Goal: Check status: Check status

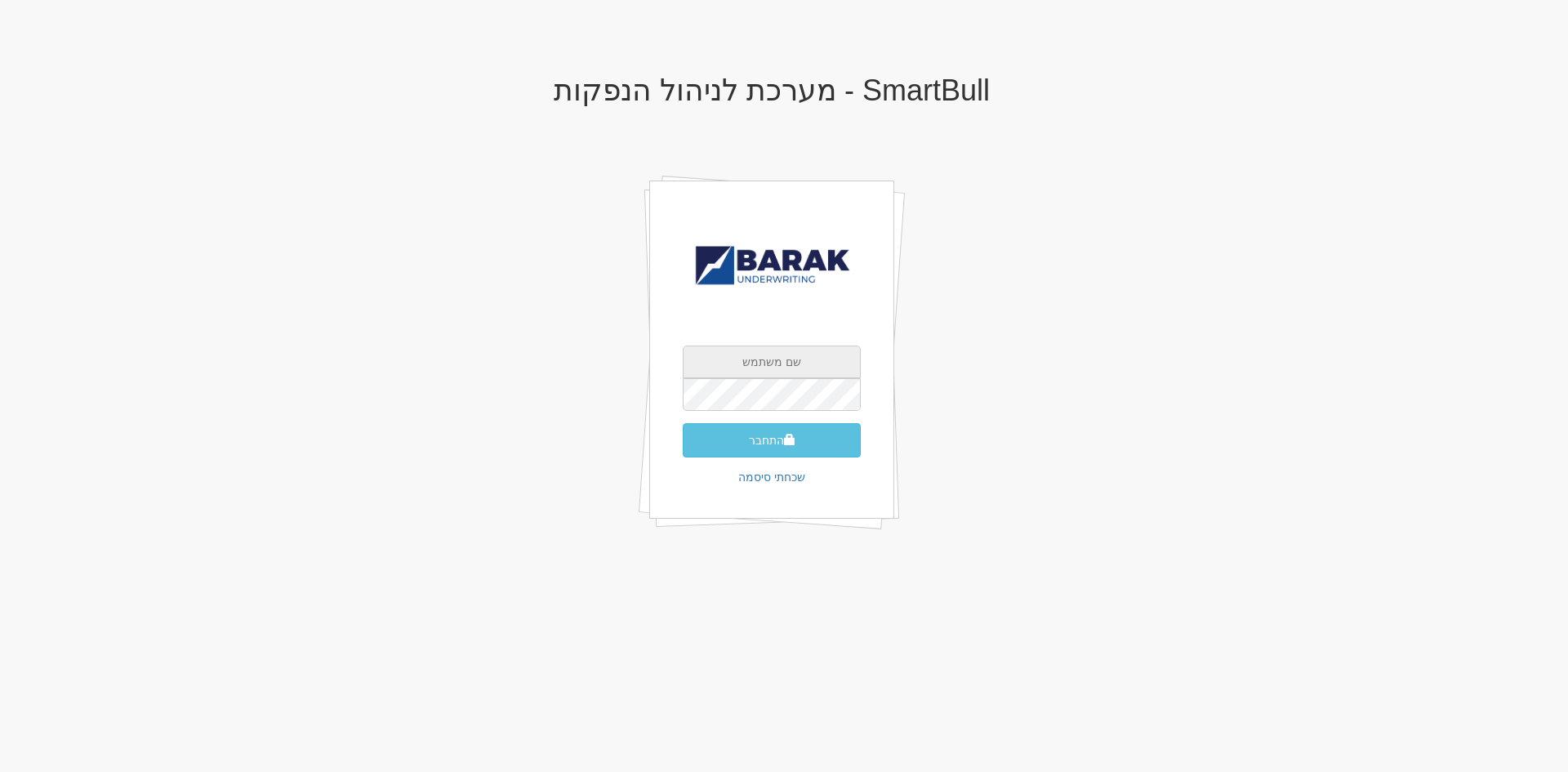
type input "[EMAIL_ADDRESS][DOMAIN_NAME]"
click at [780, 461] on div "AlonHo@barak-capital.co.il התחבר שכחתי סיסמה" at bounding box center [771, 350] width 245 height 339
click at [788, 444] on span "submit" at bounding box center [789, 439] width 12 height 12
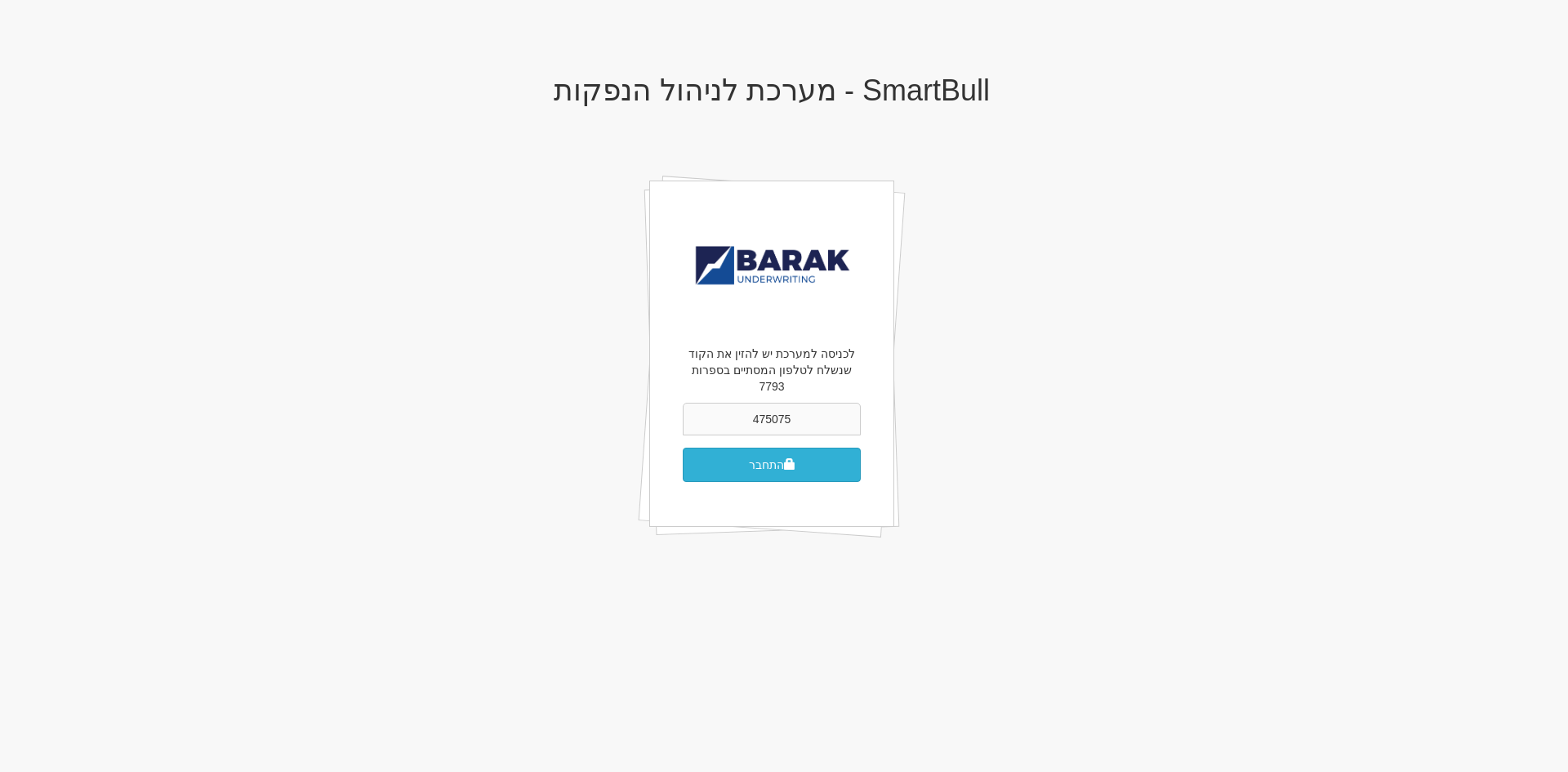
type input "475075"
click at [683, 447] on button "התחבר" at bounding box center [772, 465] width 178 height 35
click at [738, 447] on button "התחבר" at bounding box center [772, 465] width 178 height 35
click at [746, 403] on input "475075" at bounding box center [772, 419] width 178 height 33
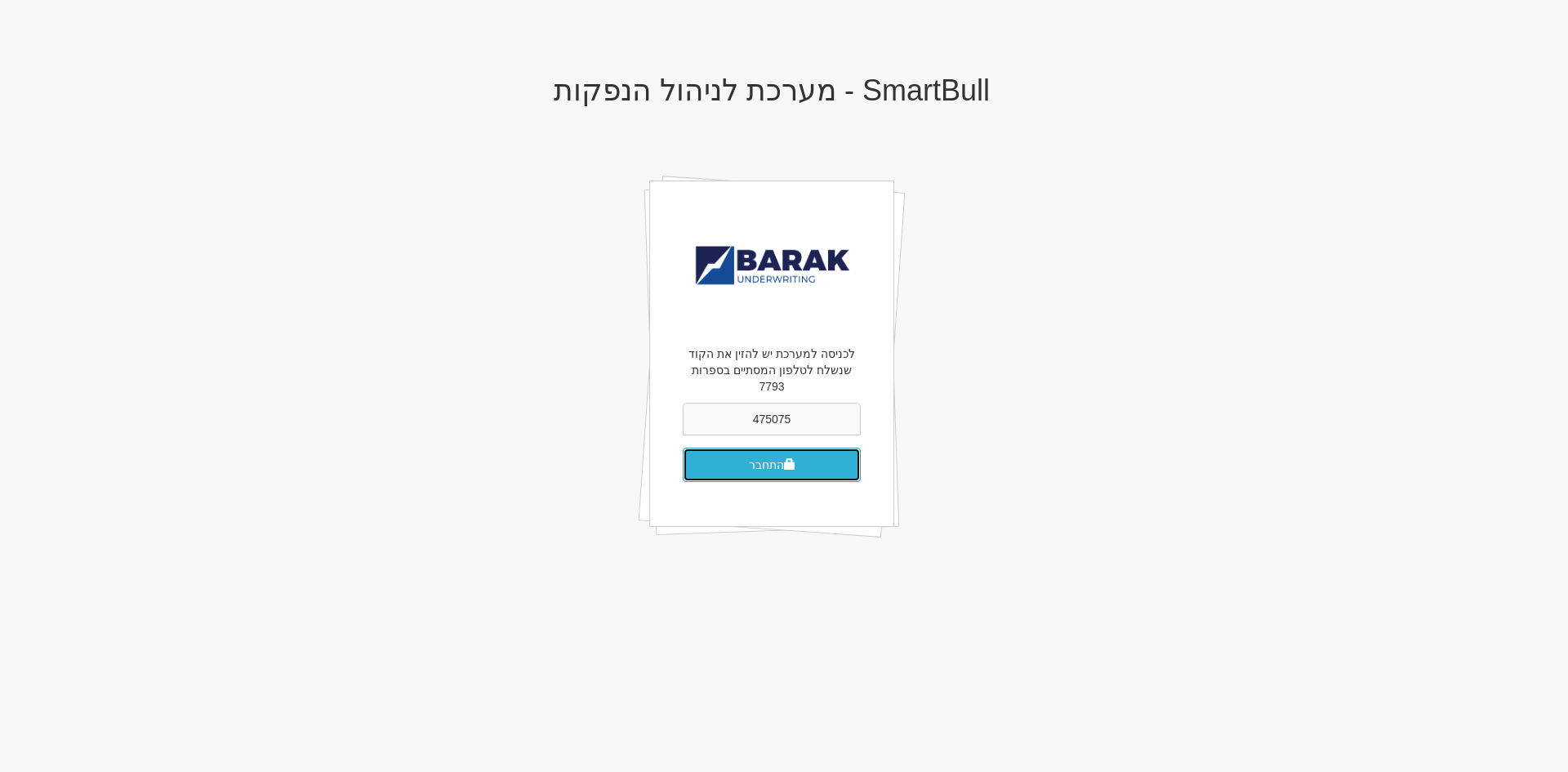
click at [779, 447] on button "התחבר" at bounding box center [772, 465] width 178 height 35
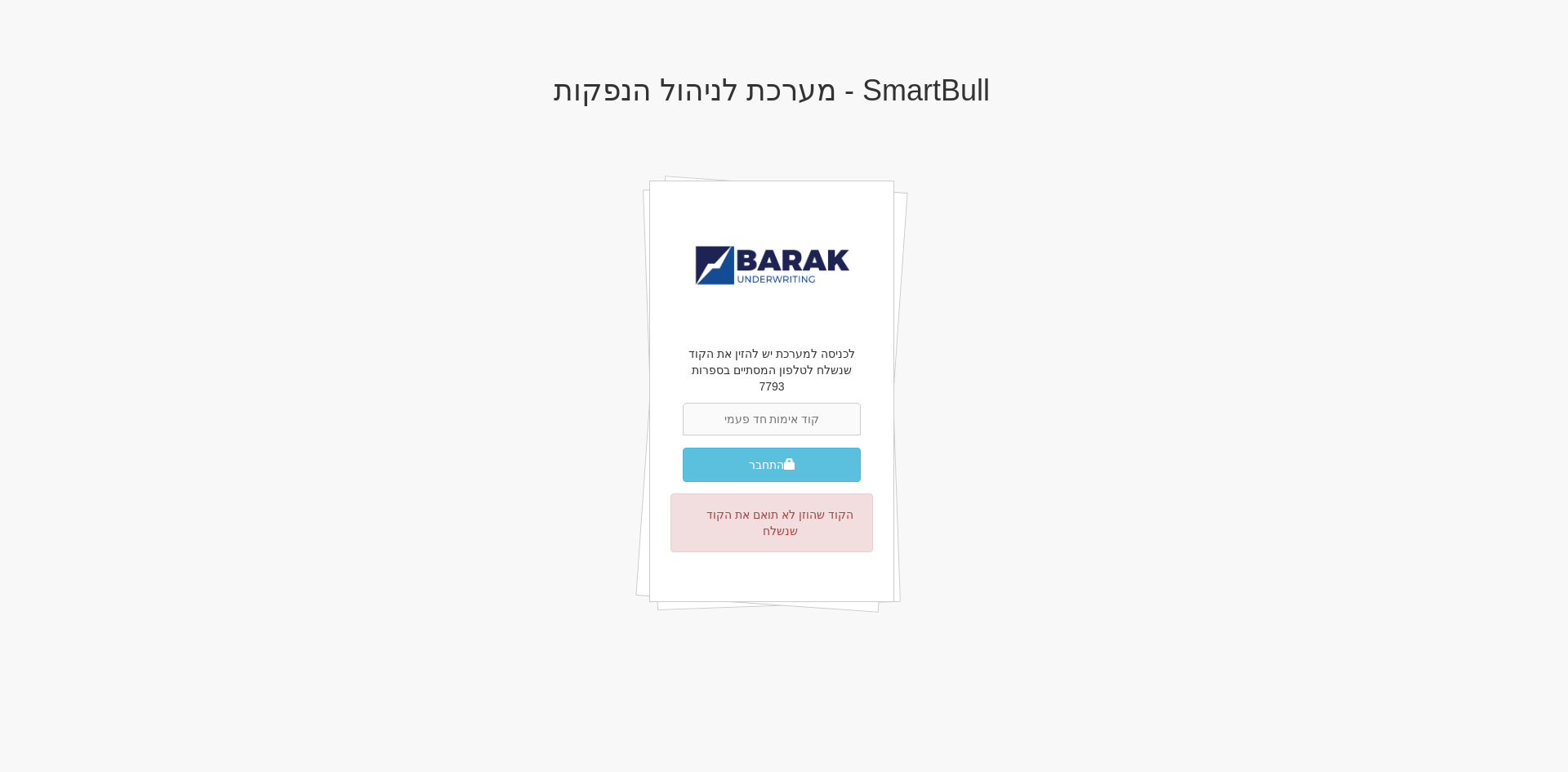
click at [788, 409] on input "text" at bounding box center [772, 419] width 178 height 33
type input "224639"
click at [683, 447] on button "התחבר" at bounding box center [772, 465] width 178 height 35
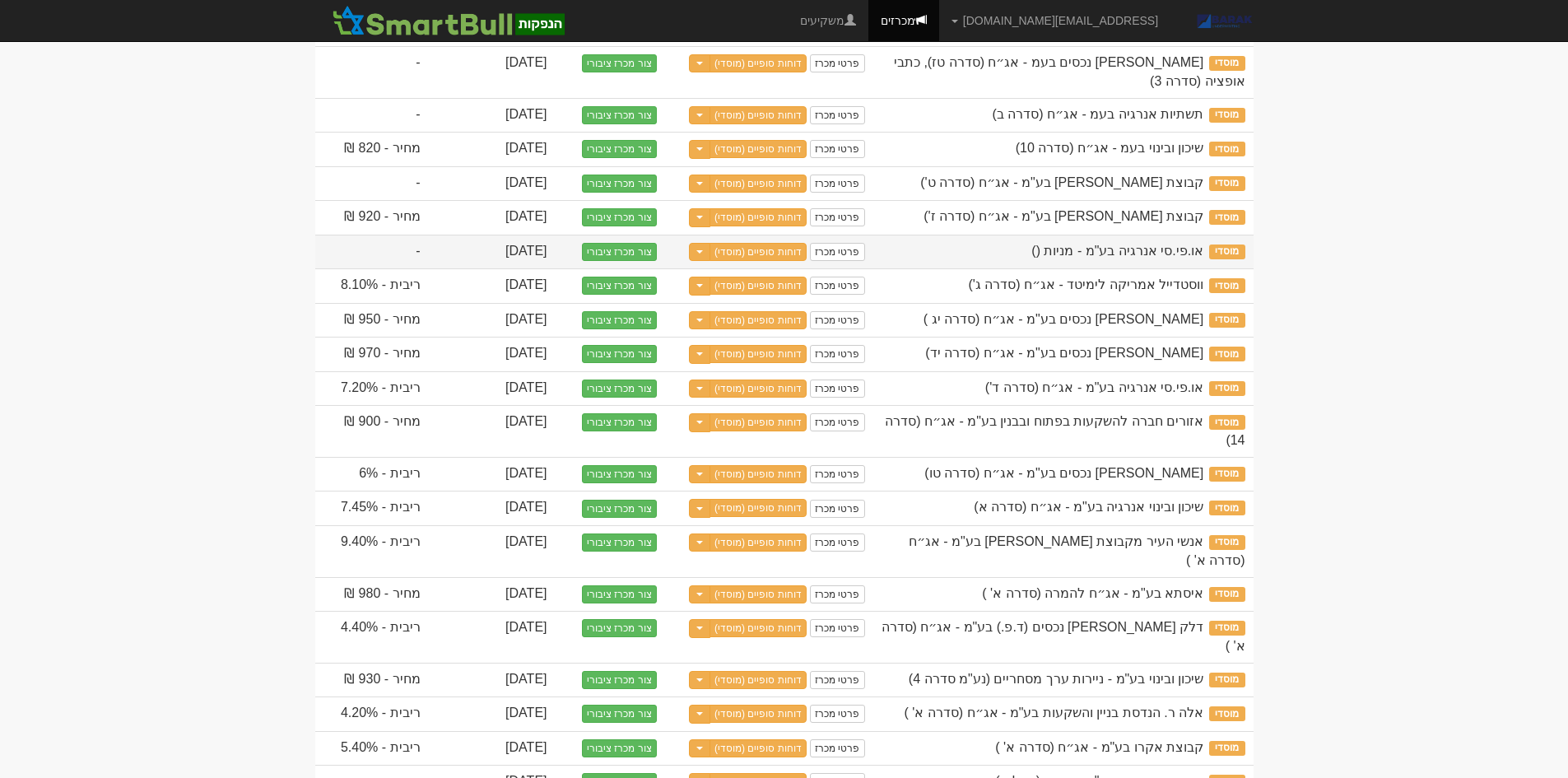
scroll to position [903, 0]
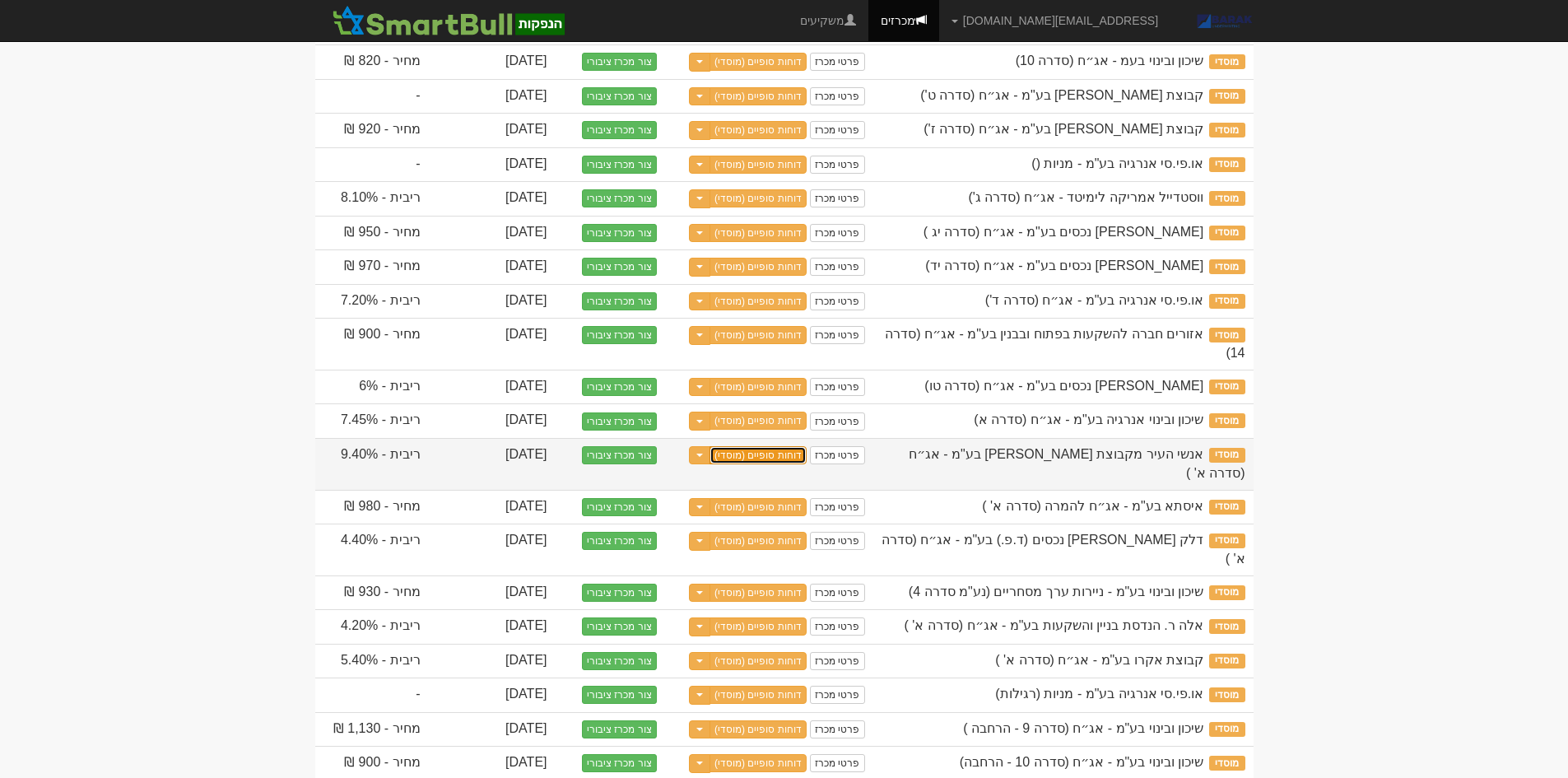
click at [766, 446] on link "דוחות סופיים (מוסדי)" at bounding box center [758, 455] width 97 height 18
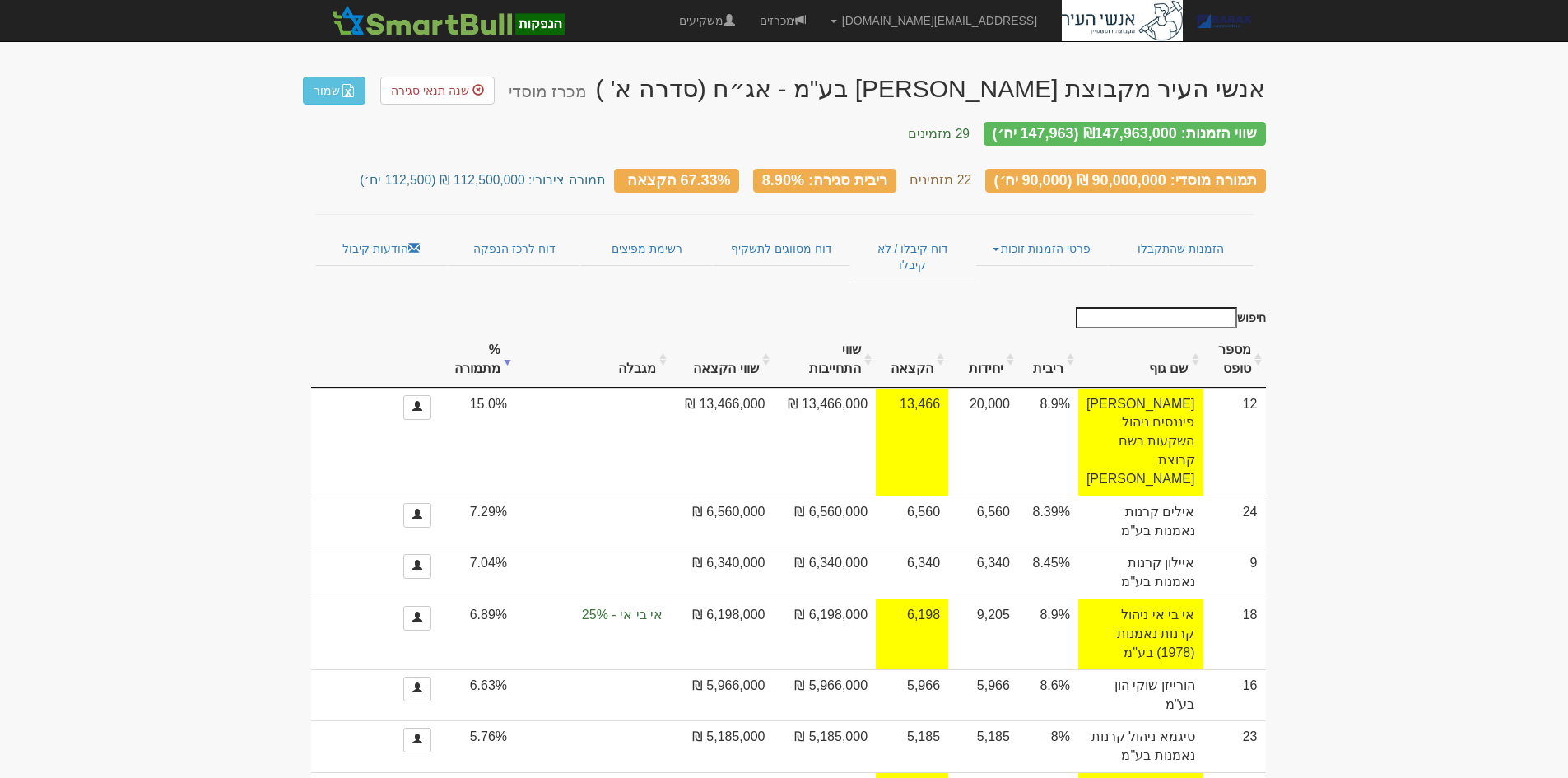
click at [1161, 333] on th "שם גוף" at bounding box center [1141, 360] width 126 height 55
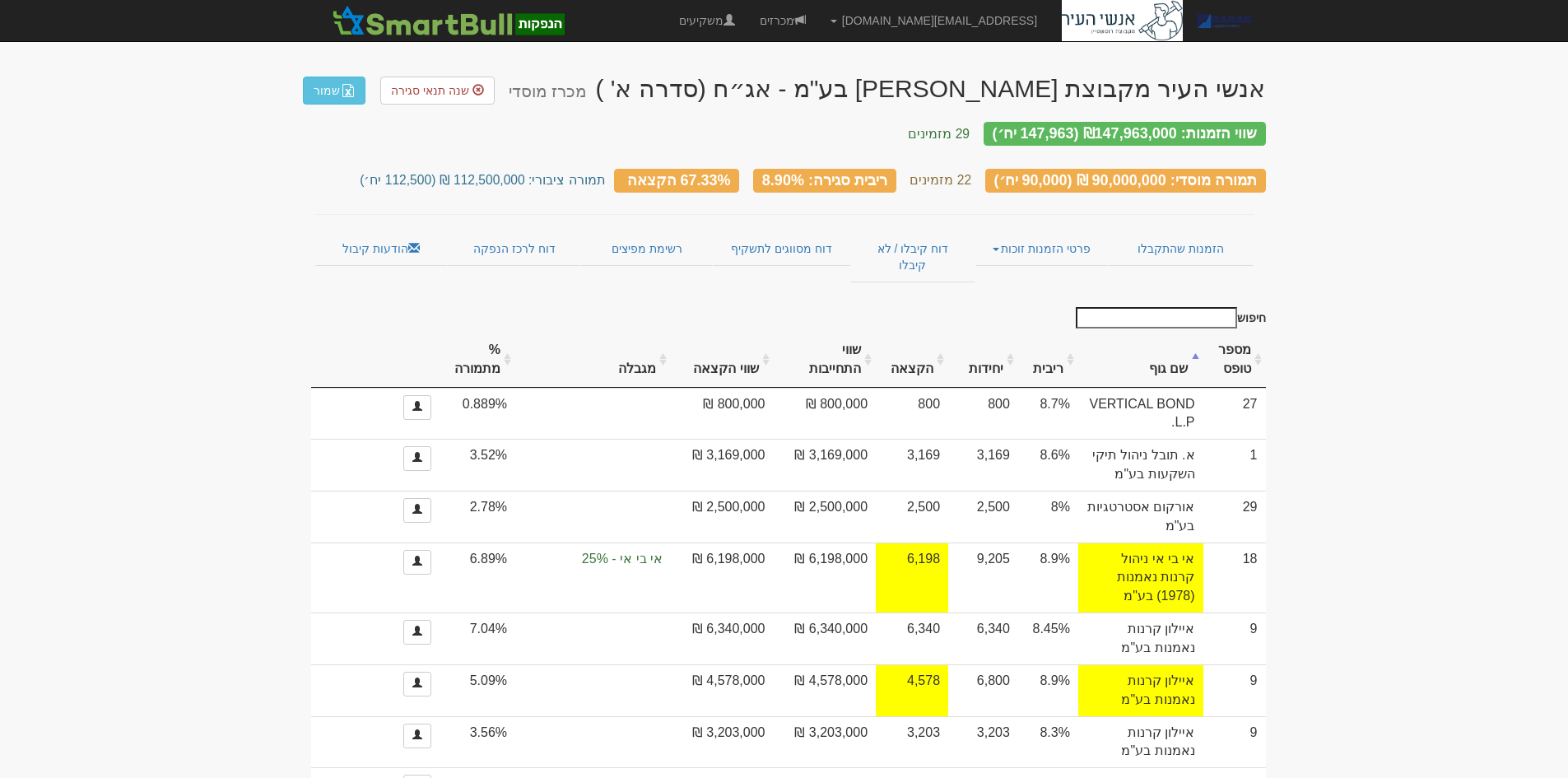
click at [1161, 333] on th "שם גוף" at bounding box center [1141, 360] width 126 height 55
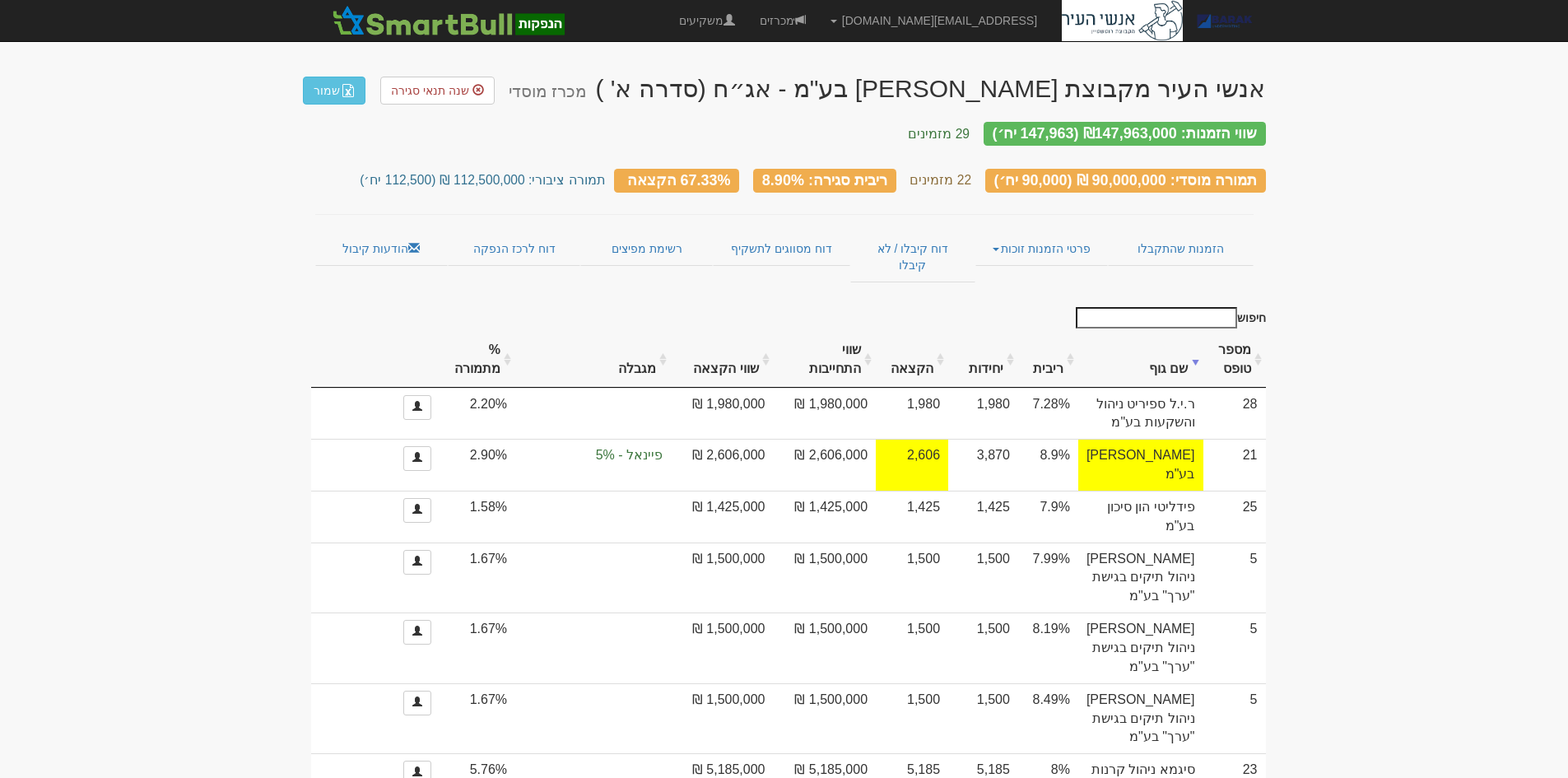
click at [1180, 333] on th "שם גוף" at bounding box center [1141, 360] width 126 height 55
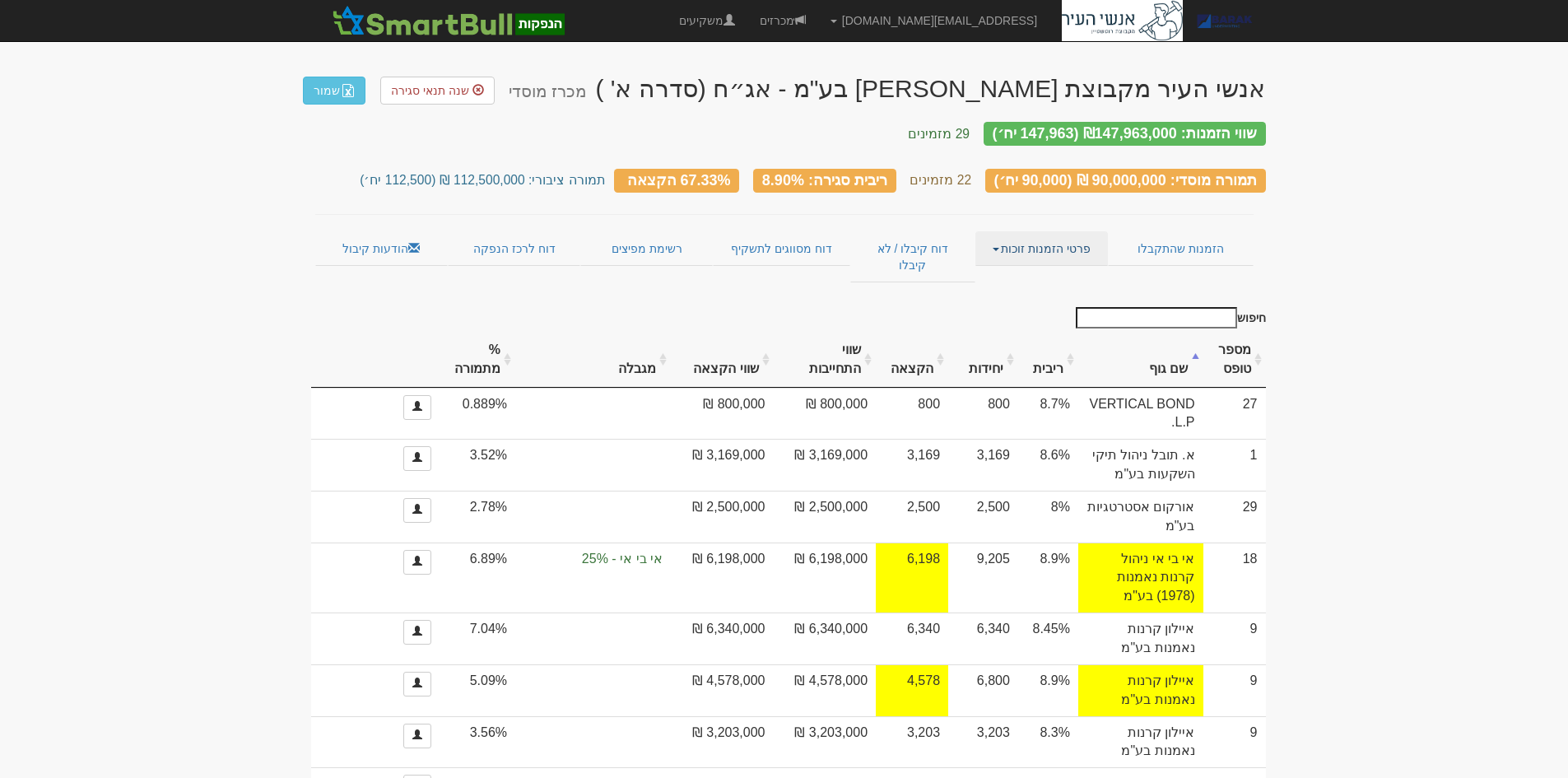
click at [1077, 231] on link "פרטי הזמנות זוכות" at bounding box center [1041, 248] width 133 height 35
click at [877, 236] on link "דוח קיבלו / לא קיבלו" at bounding box center [913, 257] width 125 height 51
